Goal: Information Seeking & Learning: Learn about a topic

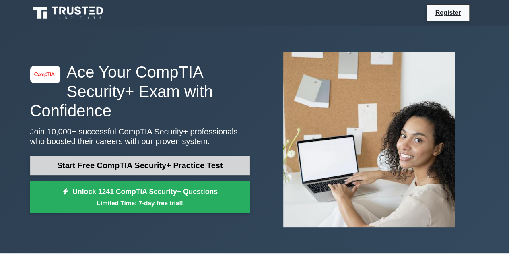
click at [92, 162] on link "Start Free CompTIA Security+ Practice Test" at bounding box center [140, 165] width 220 height 19
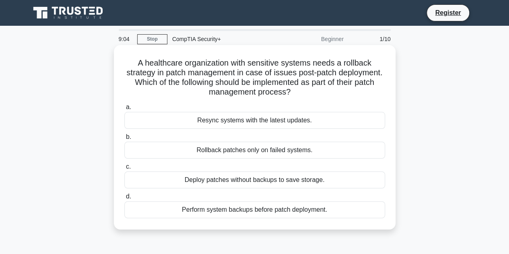
click at [220, 124] on div "Resync systems with the latest updates." at bounding box center [254, 120] width 261 height 17
click at [124, 110] on input "a. Resync systems with the latest updates." at bounding box center [124, 107] width 0 height 5
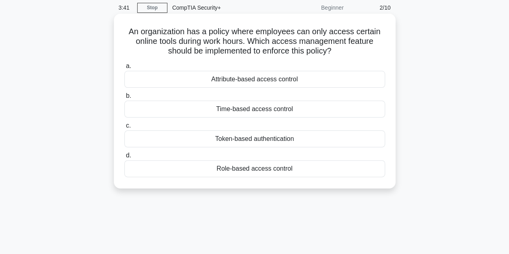
scroll to position [32, 0]
click at [257, 139] on div "Token-based authentication" at bounding box center [254, 138] width 261 height 17
click at [124, 128] on input "c. Token-based authentication" at bounding box center [124, 125] width 0 height 5
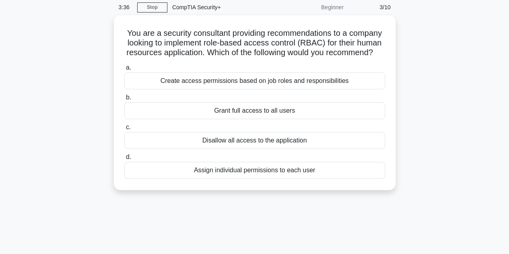
scroll to position [0, 0]
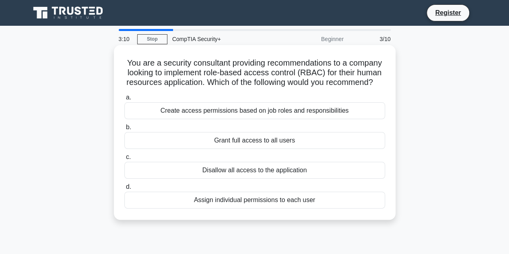
click at [245, 104] on label "a. Create access permissions based on job roles and responsibilities" at bounding box center [254, 106] width 261 height 27
click at [124, 100] on input "a. Create access permissions based on job roles and responsibilities" at bounding box center [124, 97] width 0 height 5
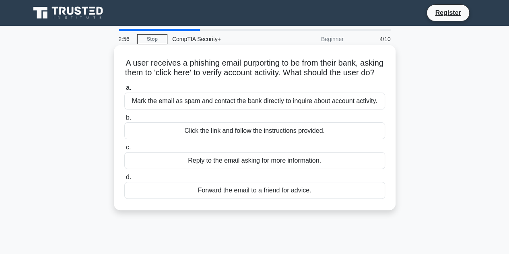
click at [245, 109] on div "Mark the email as spam and contact the bank directly to inquire about account a…" at bounding box center [254, 101] width 261 height 17
click at [124, 91] on input "a. [PERSON_NAME] the email as spam and contact the bank directly to inquire abo…" at bounding box center [124, 87] width 0 height 5
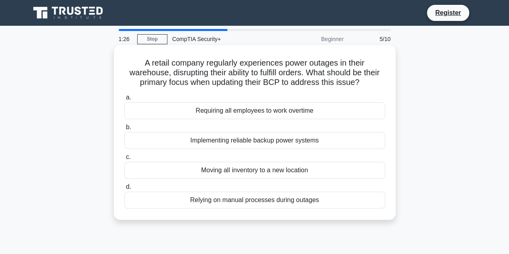
click at [285, 156] on label "c. Moving all inventory to a new location" at bounding box center [254, 165] width 261 height 27
click at [124, 156] on input "c. Moving all inventory to a new location" at bounding box center [124, 157] width 0 height 5
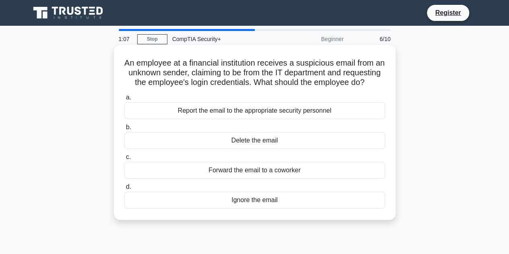
click at [295, 119] on div "Report the email to the appropriate security personnel" at bounding box center [254, 110] width 261 height 17
click at [124, 100] on input "a. Report the email to the appropriate security personnel" at bounding box center [124, 97] width 0 height 5
